Goal: Use online tool/utility: Utilize a website feature to perform a specific function

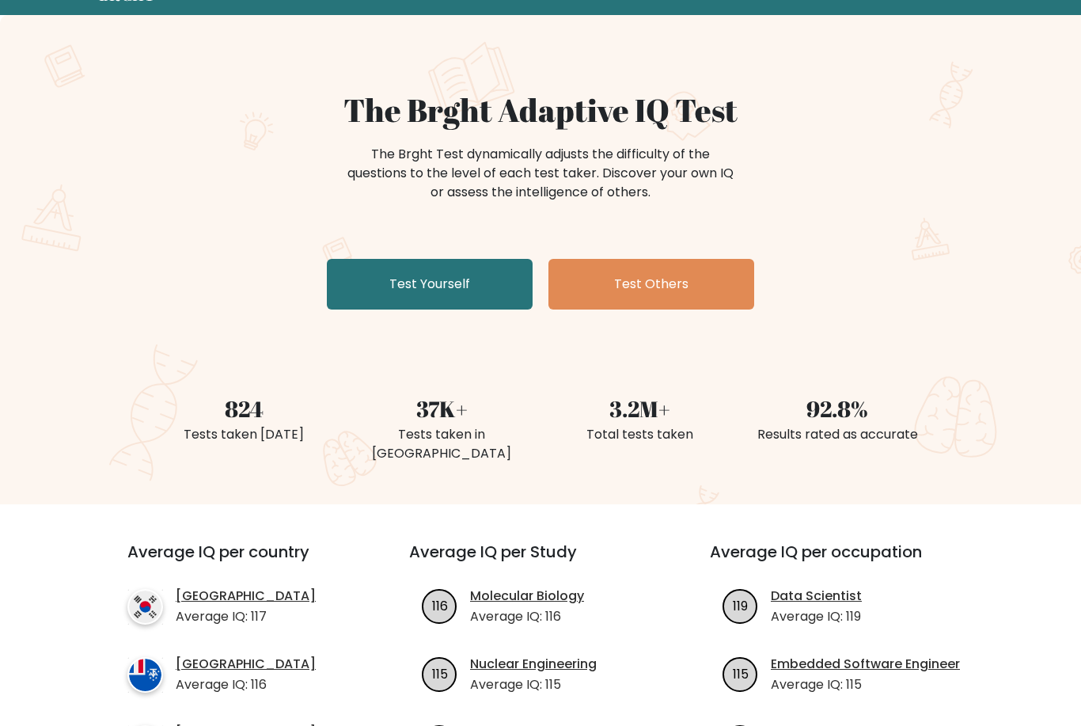
scroll to position [73, 0]
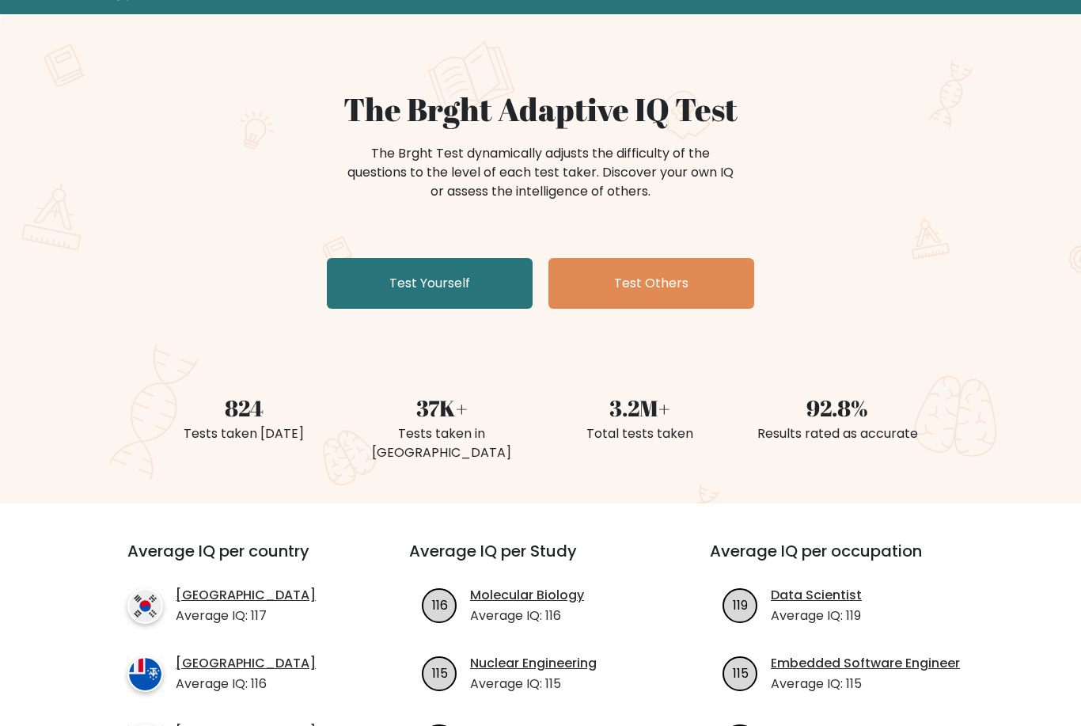
click at [442, 299] on link "Test Yourself" at bounding box center [430, 283] width 206 height 51
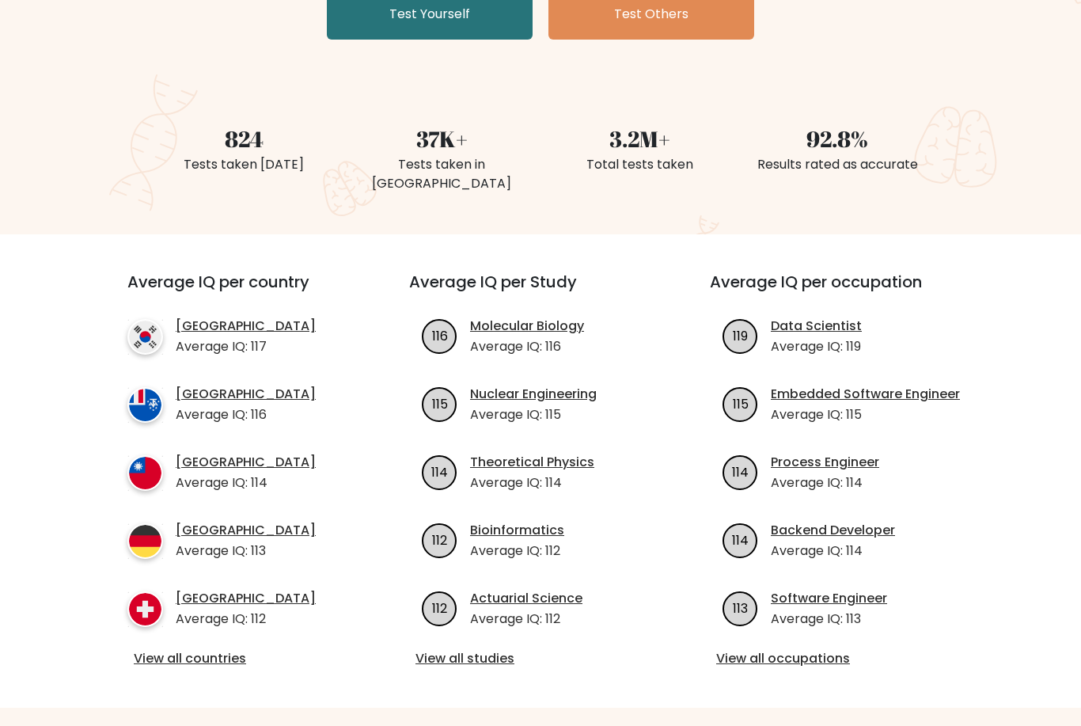
scroll to position [342, 0]
click at [230, 649] on link "View all countries" at bounding box center [240, 658] width 212 height 19
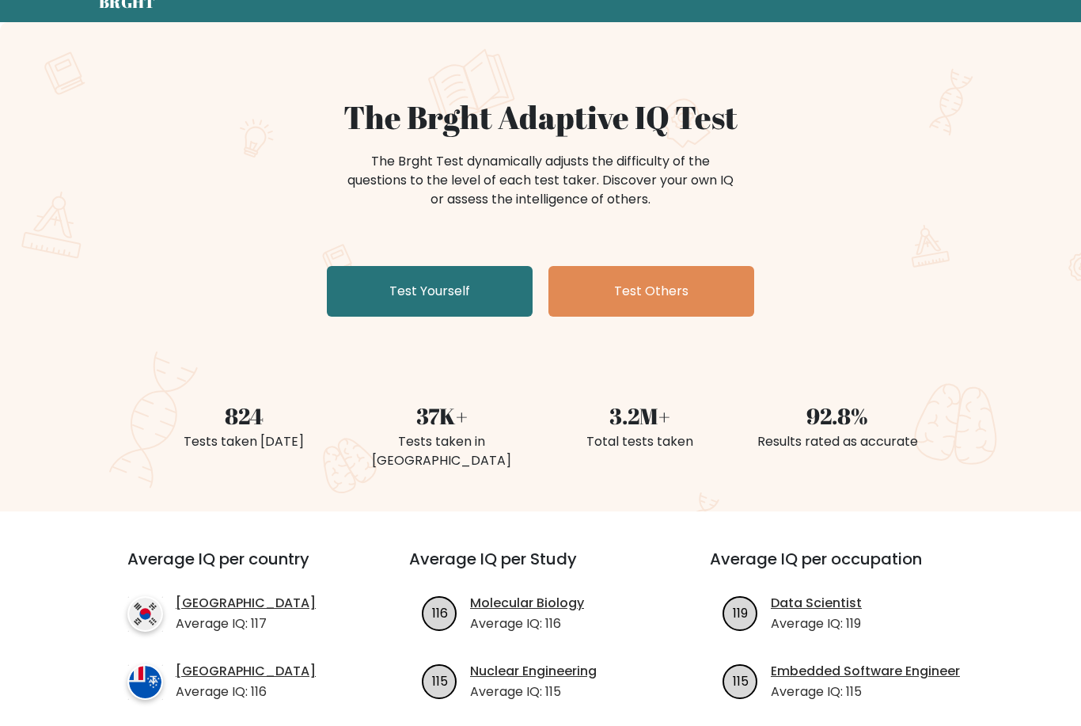
scroll to position [65, 0]
click at [464, 283] on link "Test Yourself" at bounding box center [430, 291] width 206 height 51
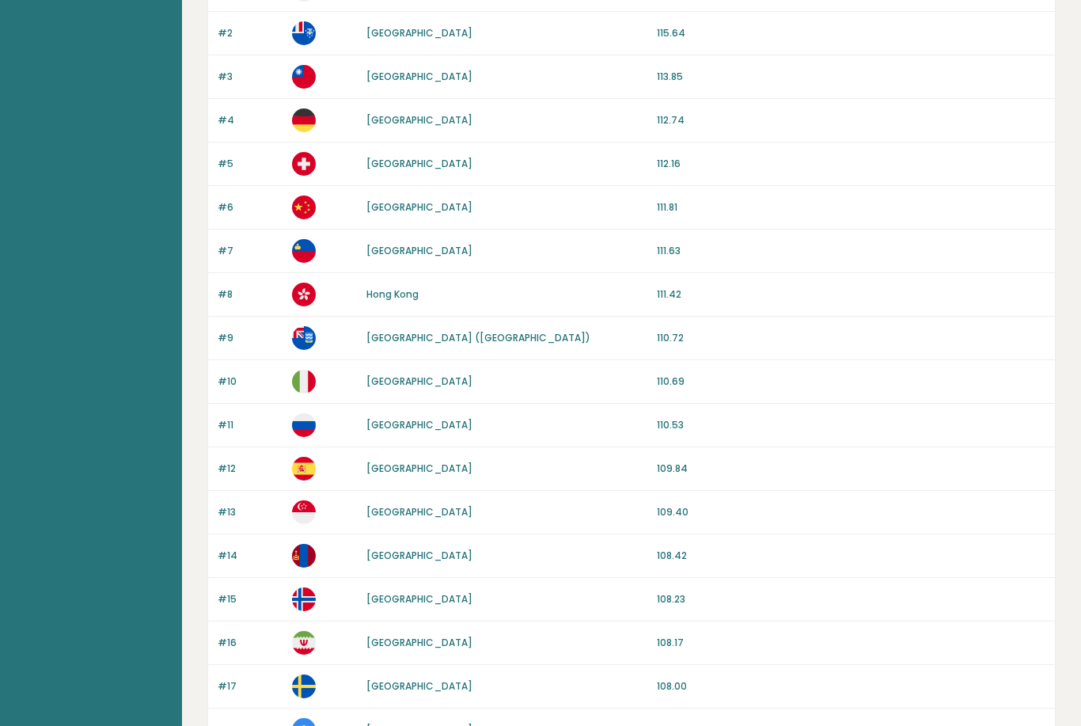
scroll to position [74, 0]
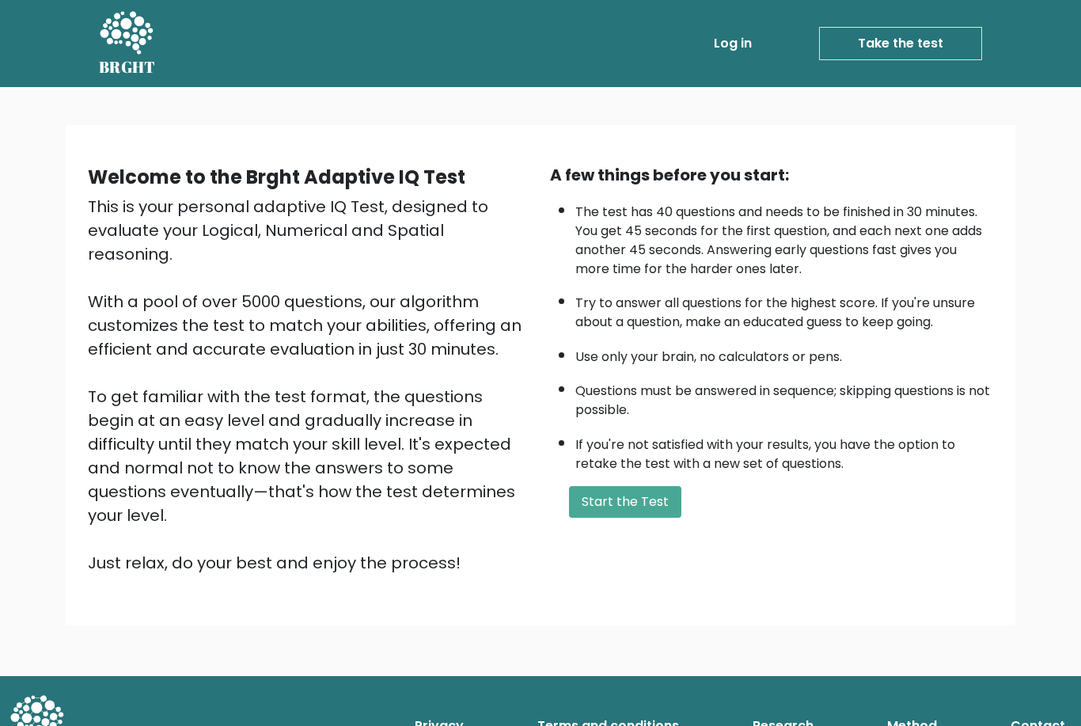
click at [658, 486] on button "Start the Test" at bounding box center [625, 502] width 112 height 32
